Goal: Answer question/provide support

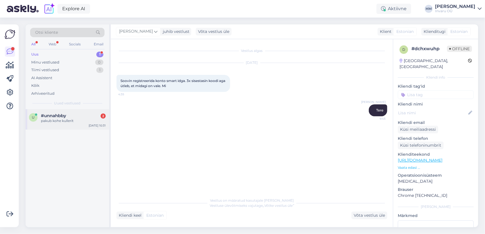
click at [62, 118] on div "pakub kohe kullerit" at bounding box center [73, 120] width 65 height 5
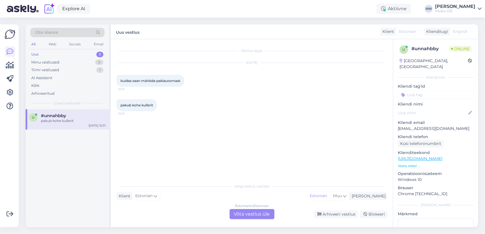
click at [257, 213] on div "Estonian to Estonian Võta vestlus üle" at bounding box center [251, 214] width 45 height 10
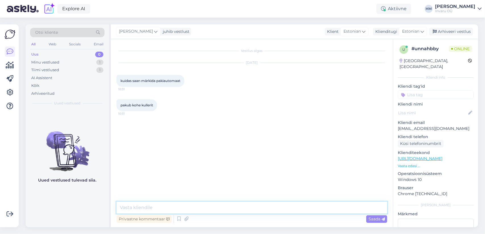
click at [151, 206] on textarea at bounding box center [251, 208] width 271 height 12
type textarea "Tere! [PERSON_NAME] [PERSON_NAME] pakiautomaati, siis pakubki ainult kullerit"
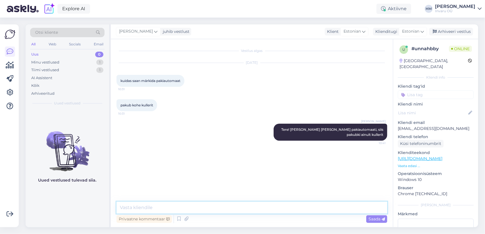
click at [133, 207] on textarea at bounding box center [251, 208] width 271 height 12
type textarea "Millist [PERSON_NAME] soovite osta?"
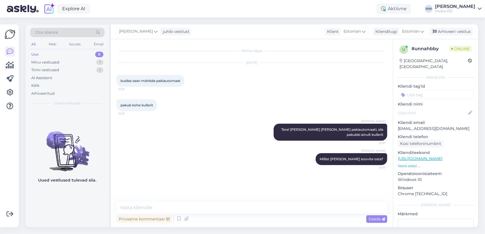
click at [442, 156] on link "[URL][DOMAIN_NAME]" at bounding box center [420, 158] width 45 height 5
click at [125, 207] on textarea at bounding box center [251, 208] width 271 height 12
click at [50, 62] on div "Minu vestlused" at bounding box center [45, 63] width 28 height 6
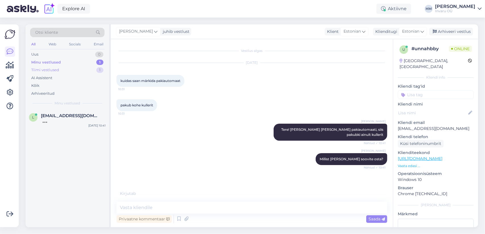
click at [53, 70] on div "Tiimi vestlused" at bounding box center [45, 70] width 28 height 6
click at [46, 113] on span "#dchxwuhp" at bounding box center [54, 115] width 26 height 5
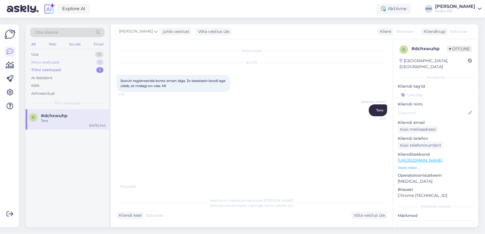
click at [50, 60] on div "Minu vestlused" at bounding box center [45, 63] width 28 height 6
click at [55, 118] on div "Millist [PERSON_NAME] soovite osta?" at bounding box center [73, 120] width 65 height 5
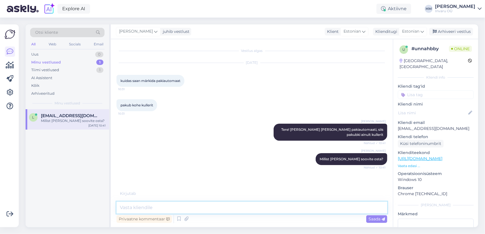
click at [127, 207] on textarea at bounding box center [251, 208] width 271 height 12
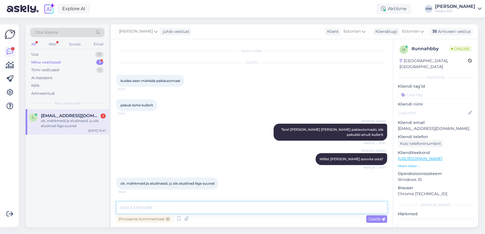
click at [141, 207] on textarea at bounding box center [251, 208] width 271 height 12
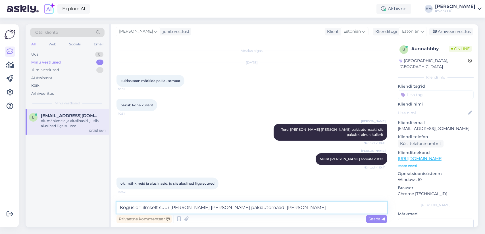
type textarea "Kogus on ilmselt suur [PERSON_NAME] [PERSON_NAME] pakiautomaadi kappi"
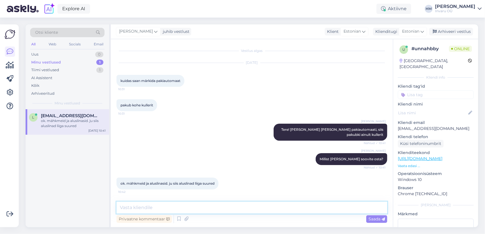
scroll to position [23, 0]
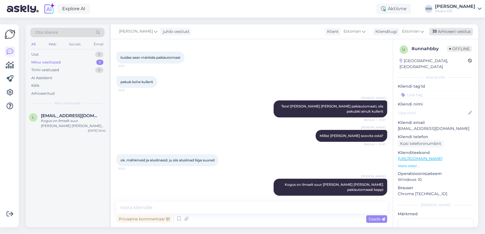
click at [457, 32] on div "Arhiveeri vestlus" at bounding box center [451, 32] width 44 height 8
